Goal: Find specific page/section: Find specific page/section

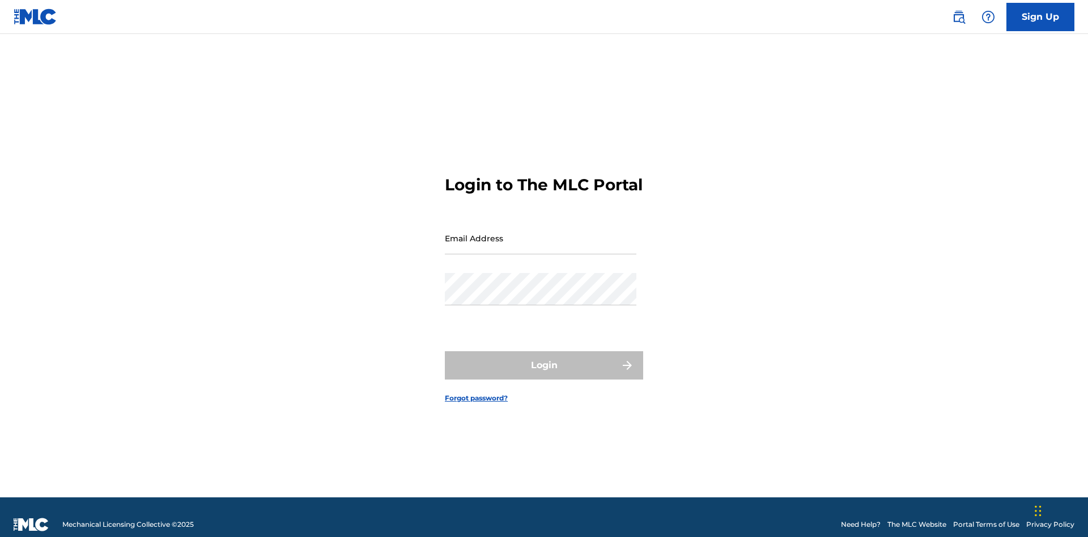
scroll to position [15, 0]
click at [540, 233] on input "Email Address" at bounding box center [540, 238] width 191 height 32
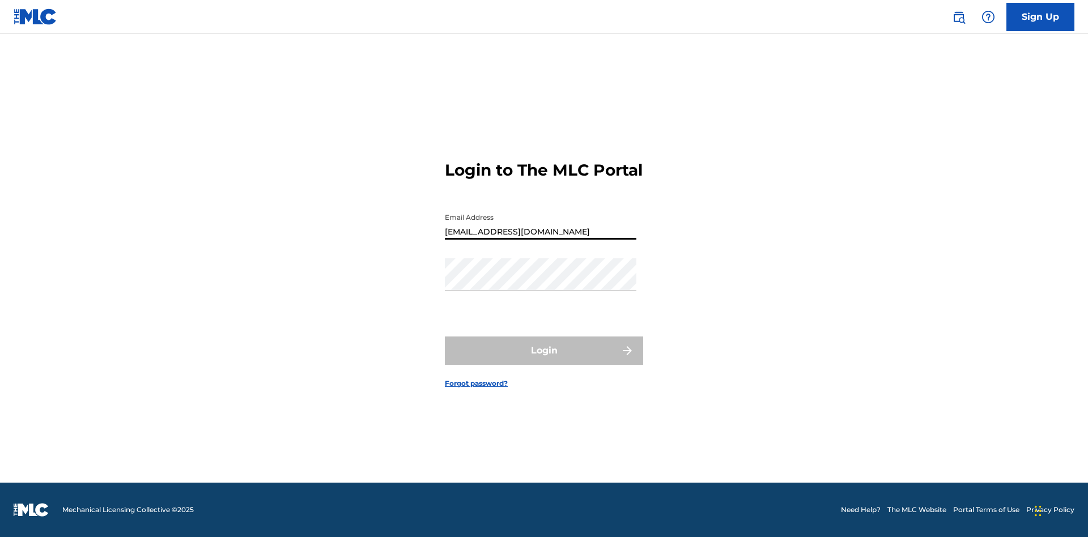
type input "[EMAIL_ADDRESS][DOMAIN_NAME]"
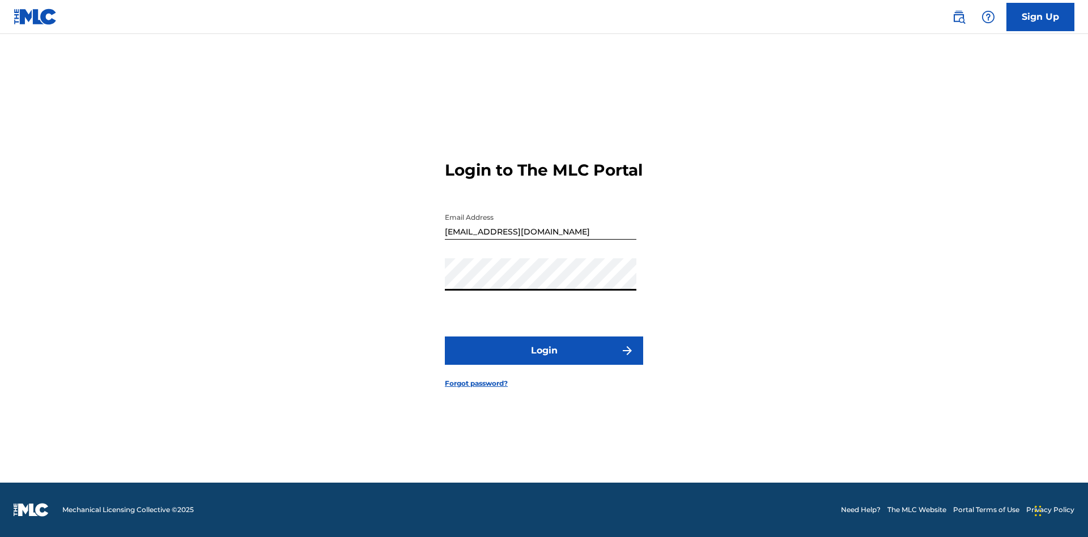
click at [544, 360] on button "Login" at bounding box center [544, 350] width 198 height 28
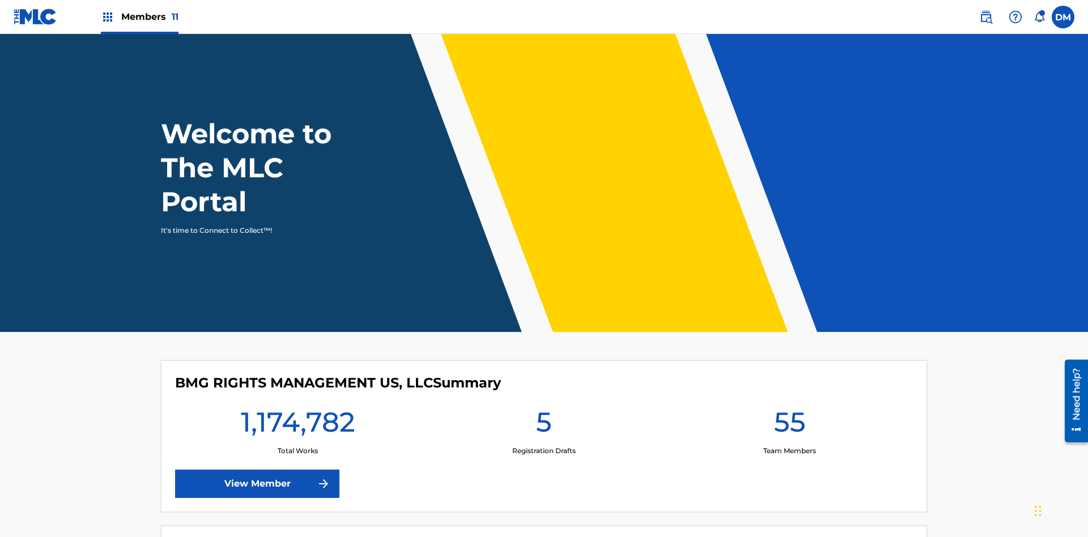
scroll to position [49, 0]
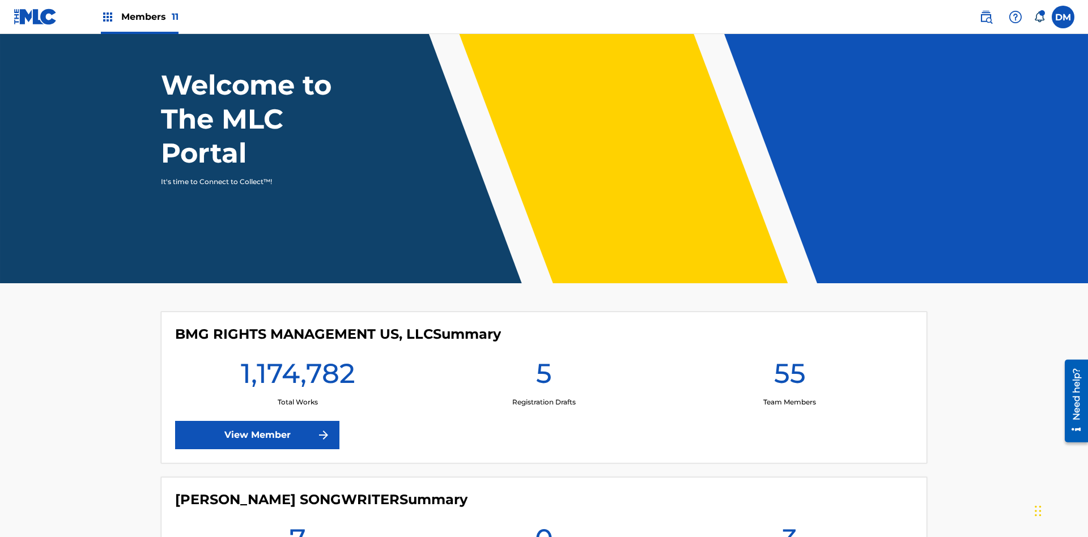
click at [139, 16] on span "Members 11" at bounding box center [149, 16] width 57 height 13
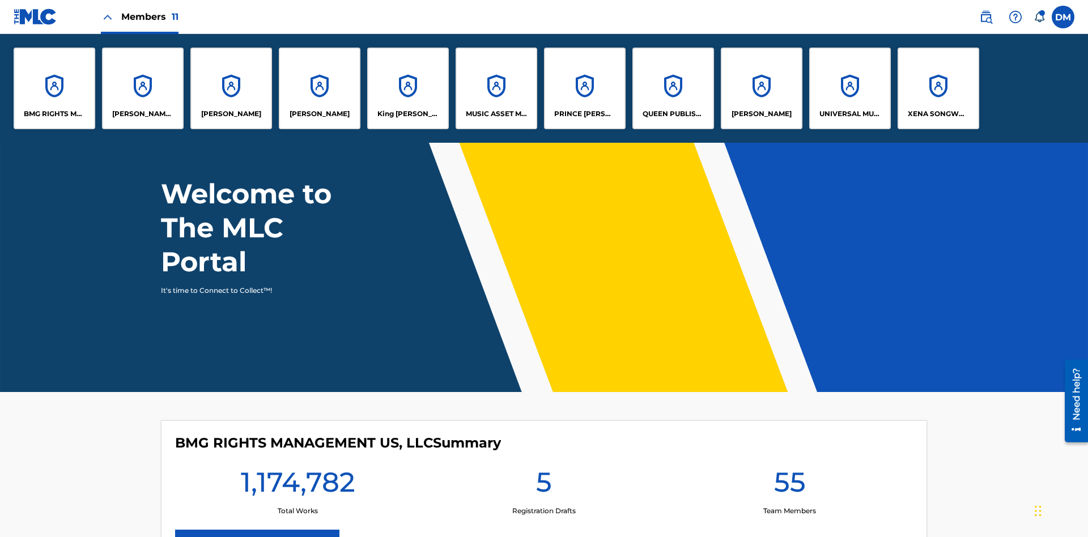
scroll to position [0, 0]
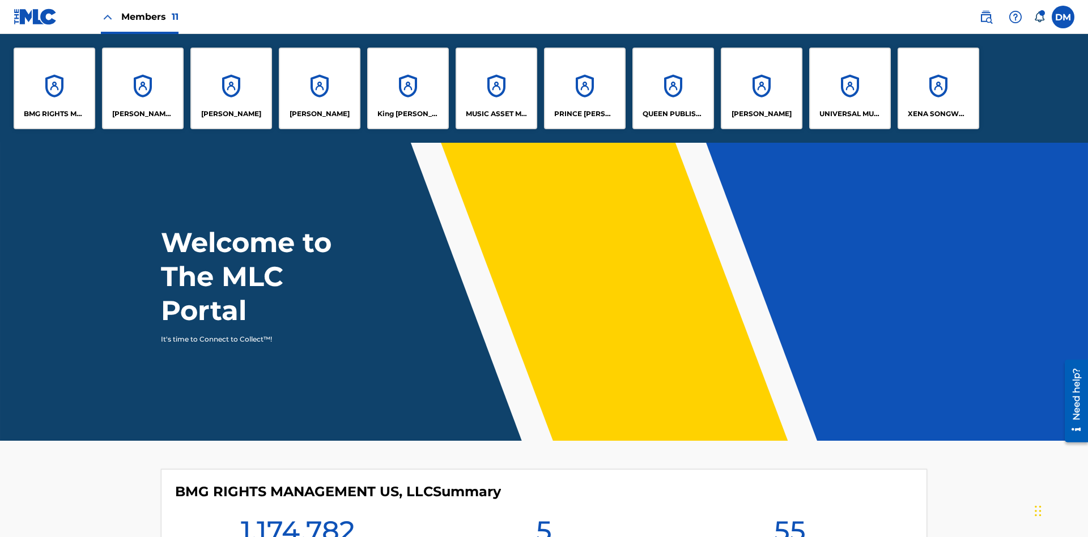
click at [849, 114] on p "UNIVERSAL MUSIC PUB GROUP" at bounding box center [850, 114] width 62 height 10
